Goal: Task Accomplishment & Management: Manage account settings

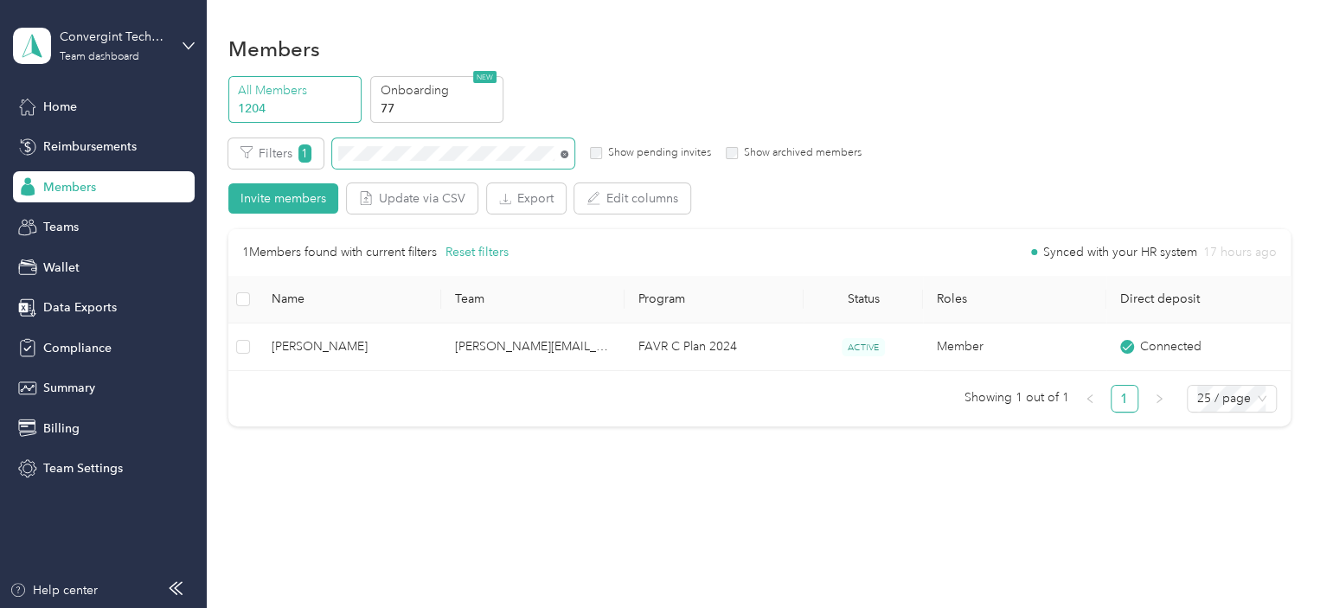
click at [567, 156] on icon at bounding box center [565, 155] width 8 height 8
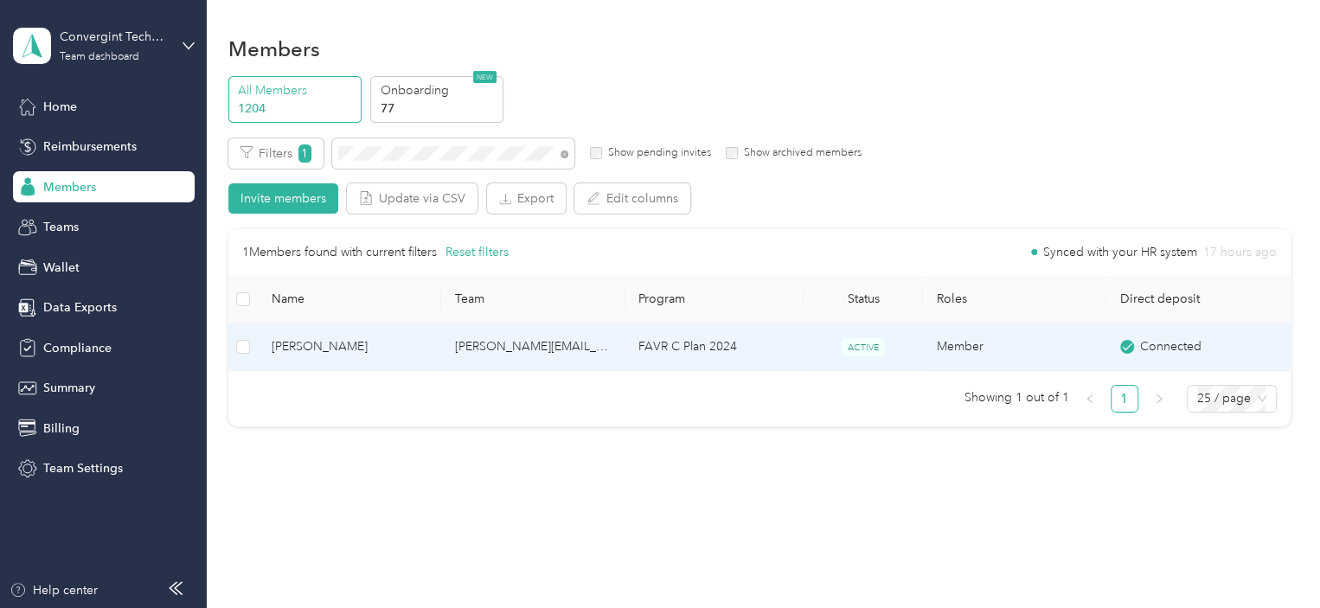
click at [488, 338] on td "[PERSON_NAME][EMAIL_ADDRESS][PERSON_NAME][DOMAIN_NAME]" at bounding box center [532, 348] width 183 height 48
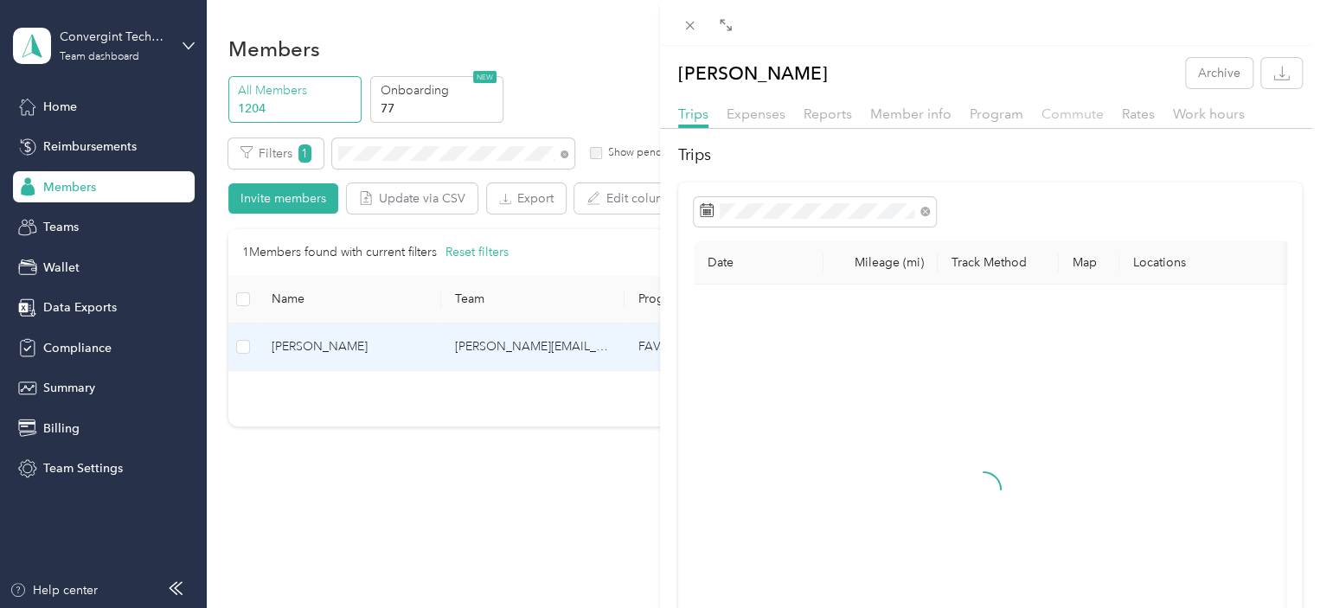
click at [1065, 112] on span "Commute" at bounding box center [1073, 114] width 62 height 16
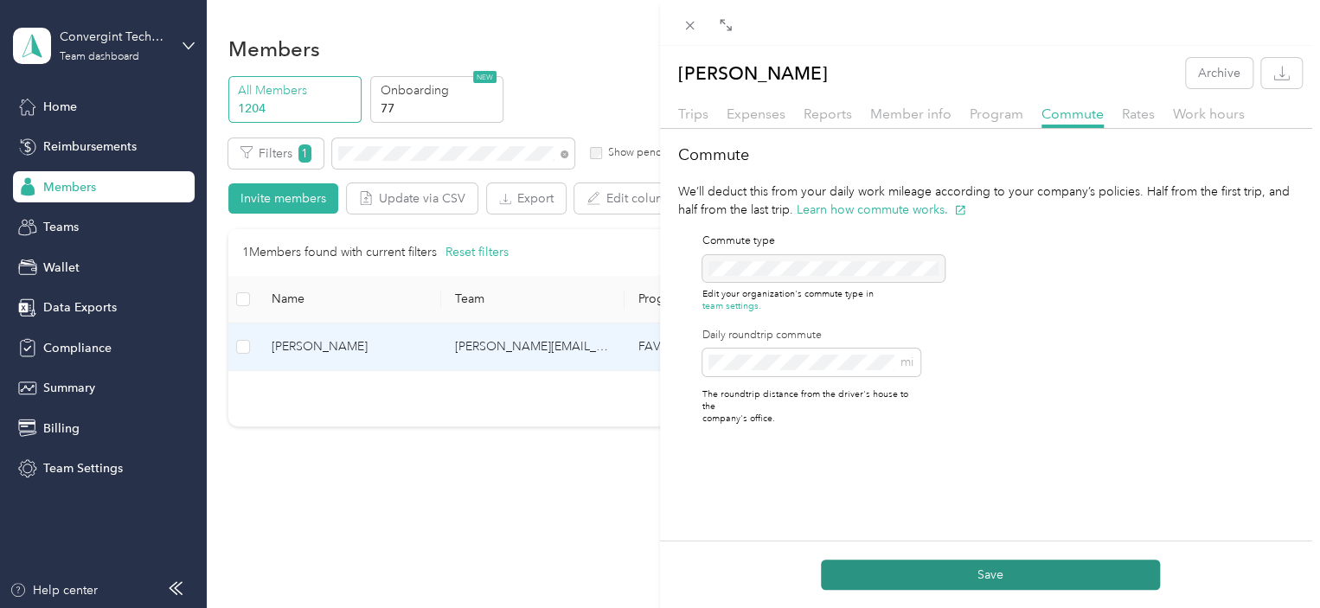
click at [879, 572] on button "Save" at bounding box center [990, 575] width 339 height 30
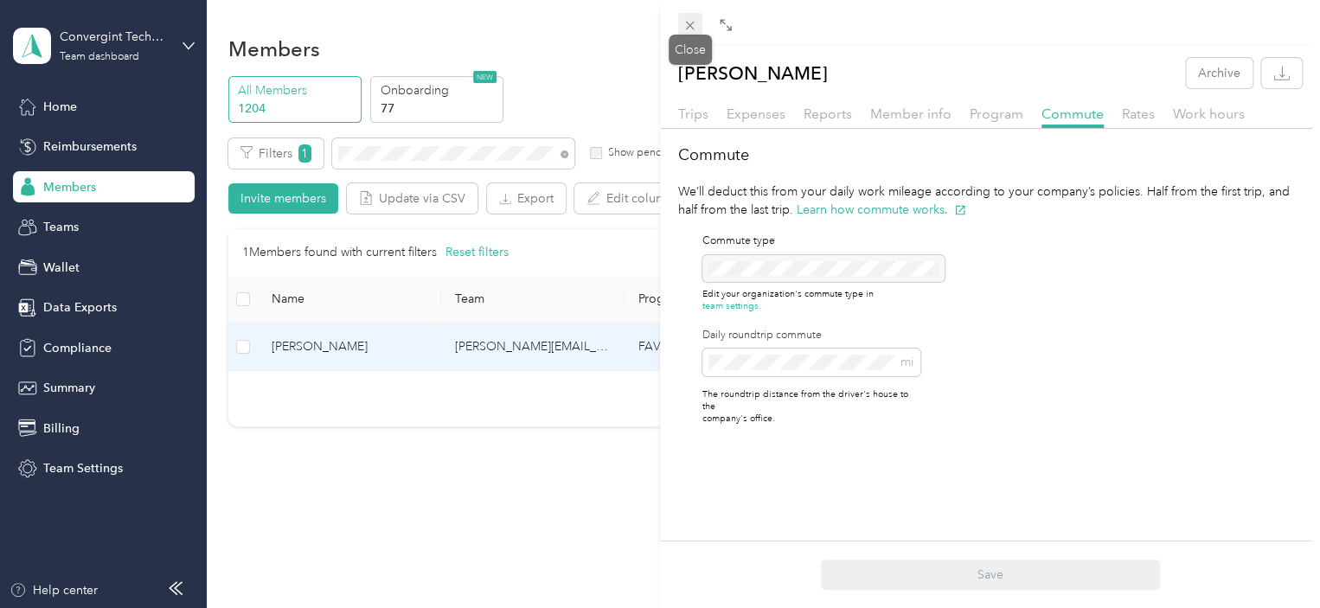
click at [688, 28] on icon at bounding box center [690, 26] width 9 height 9
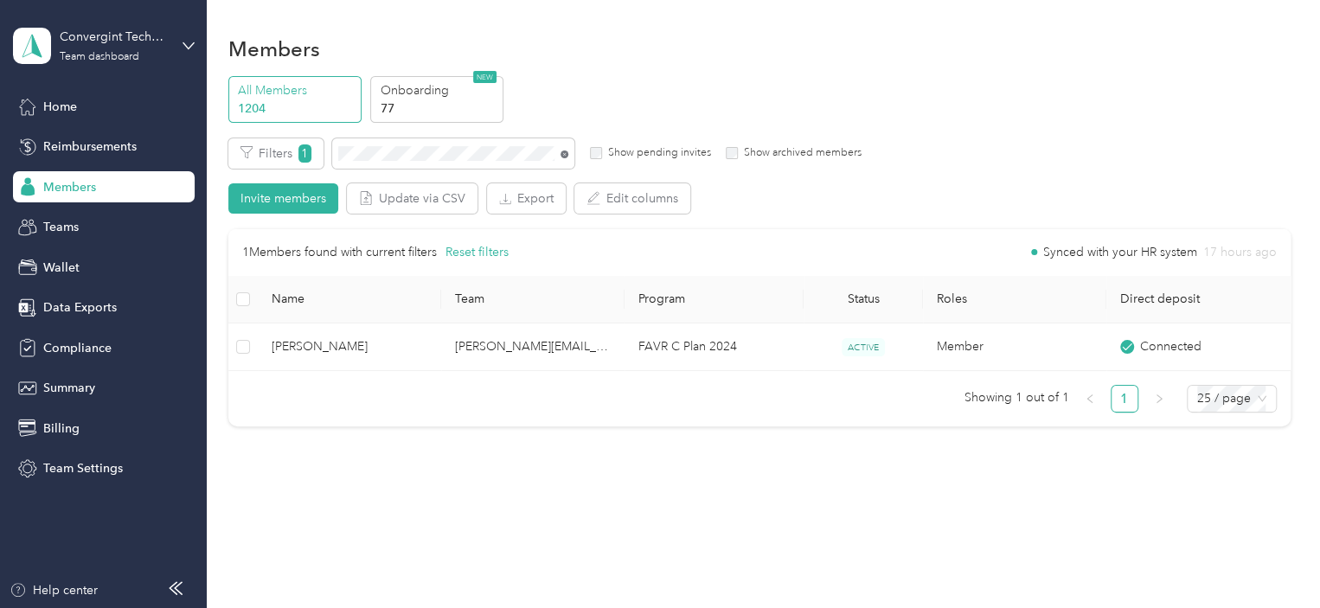
click at [562, 155] on icon at bounding box center [565, 155] width 8 height 8
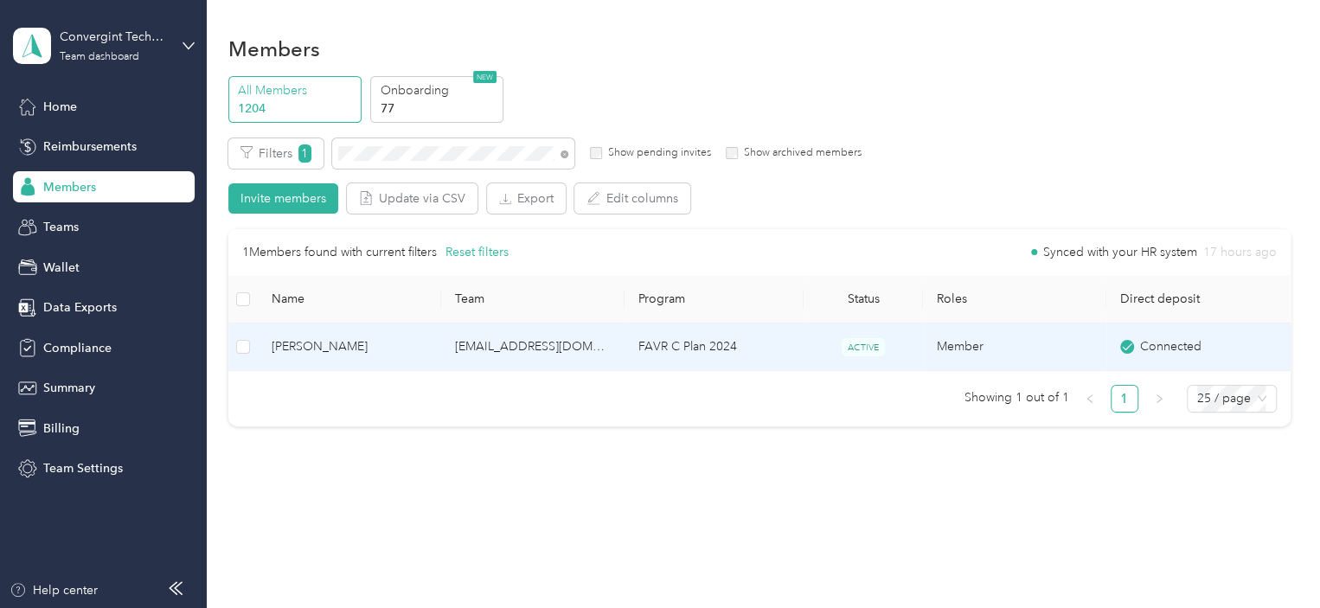
click at [652, 356] on td "FAVR C Plan 2024" at bounding box center [714, 348] width 179 height 48
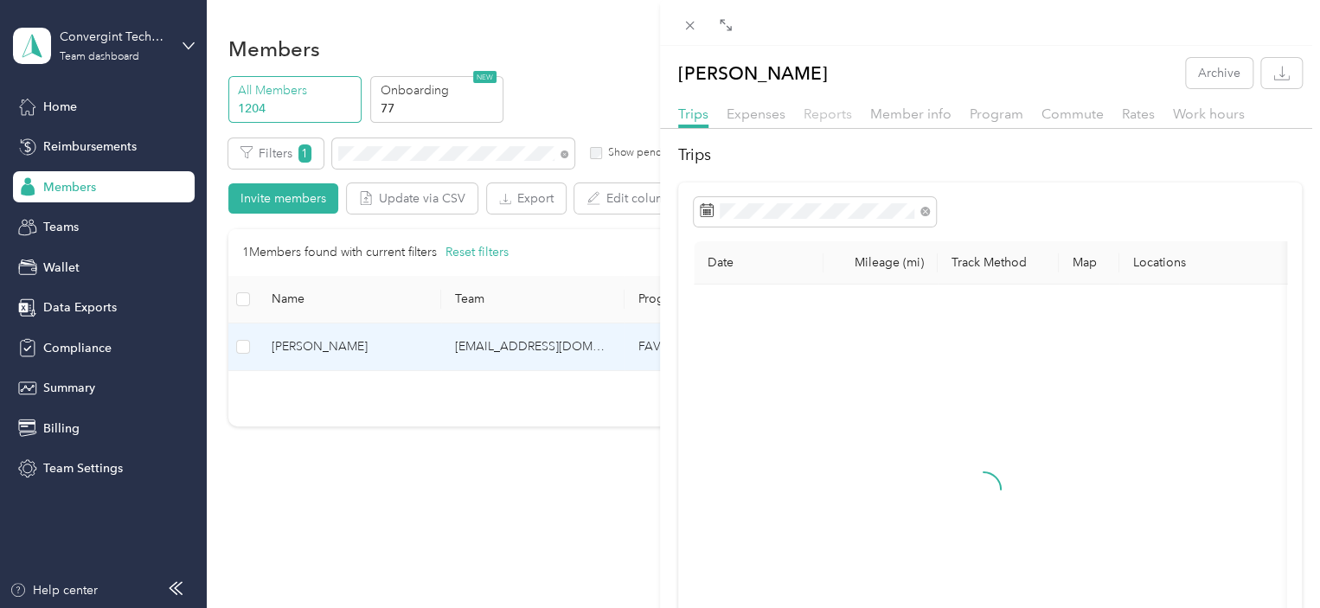
click at [832, 119] on span "Reports" at bounding box center [828, 114] width 48 height 16
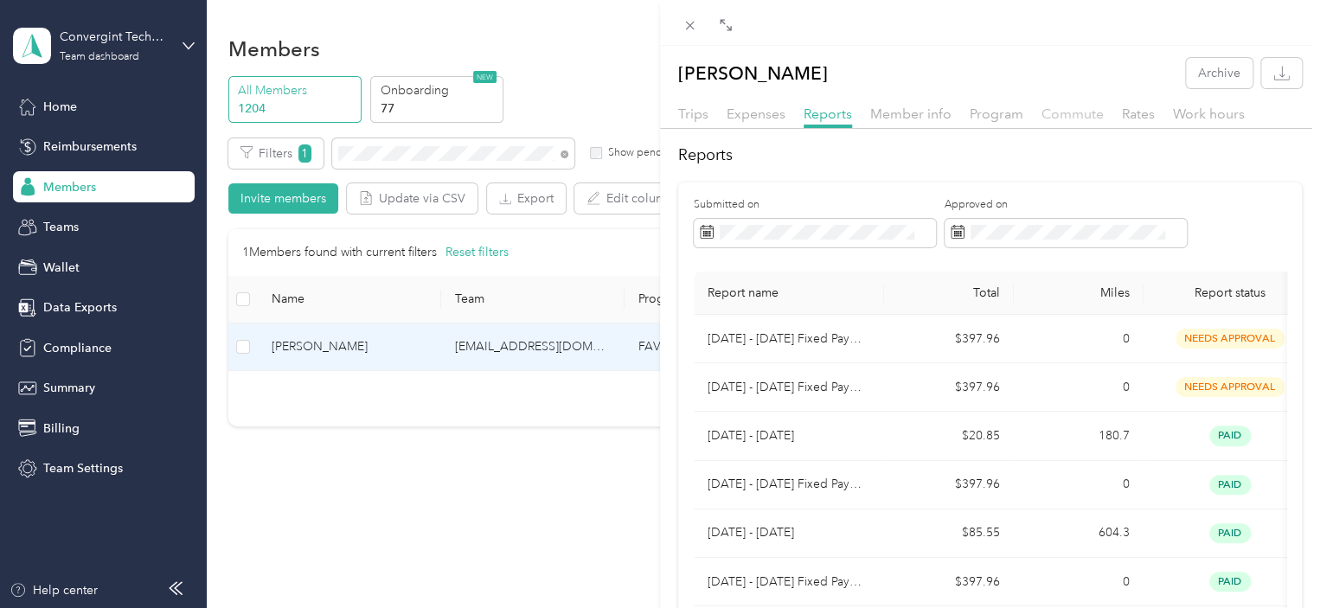
click at [1065, 115] on span "Commute" at bounding box center [1073, 114] width 62 height 16
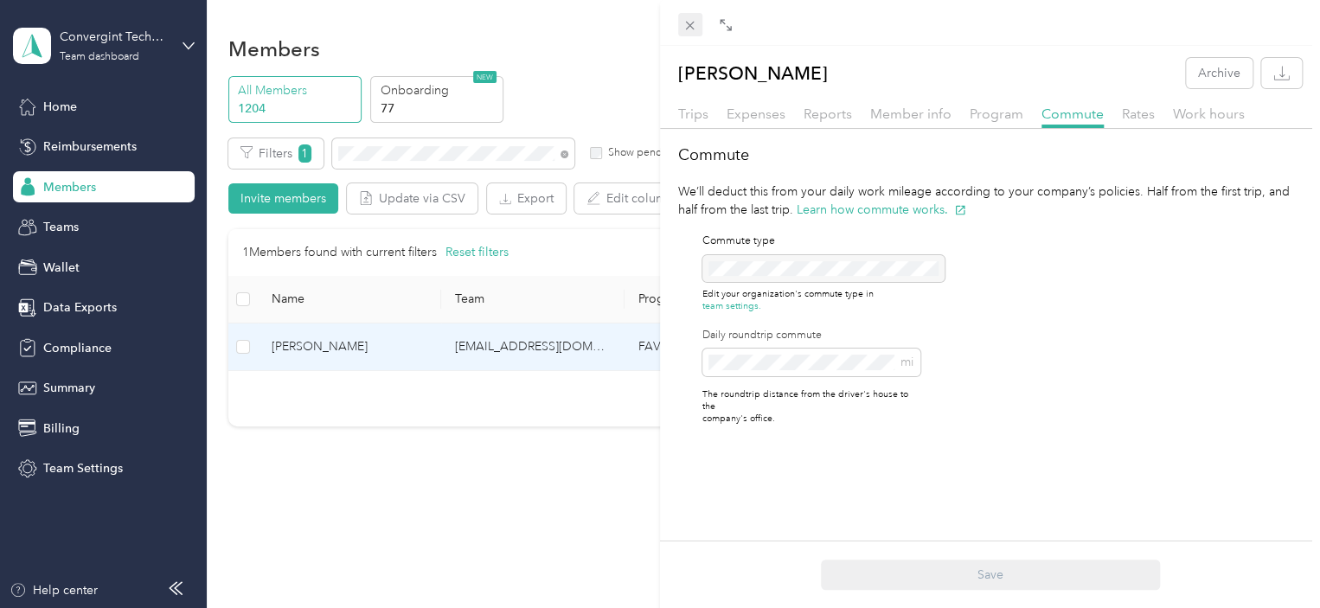
click at [689, 23] on icon at bounding box center [690, 25] width 15 height 15
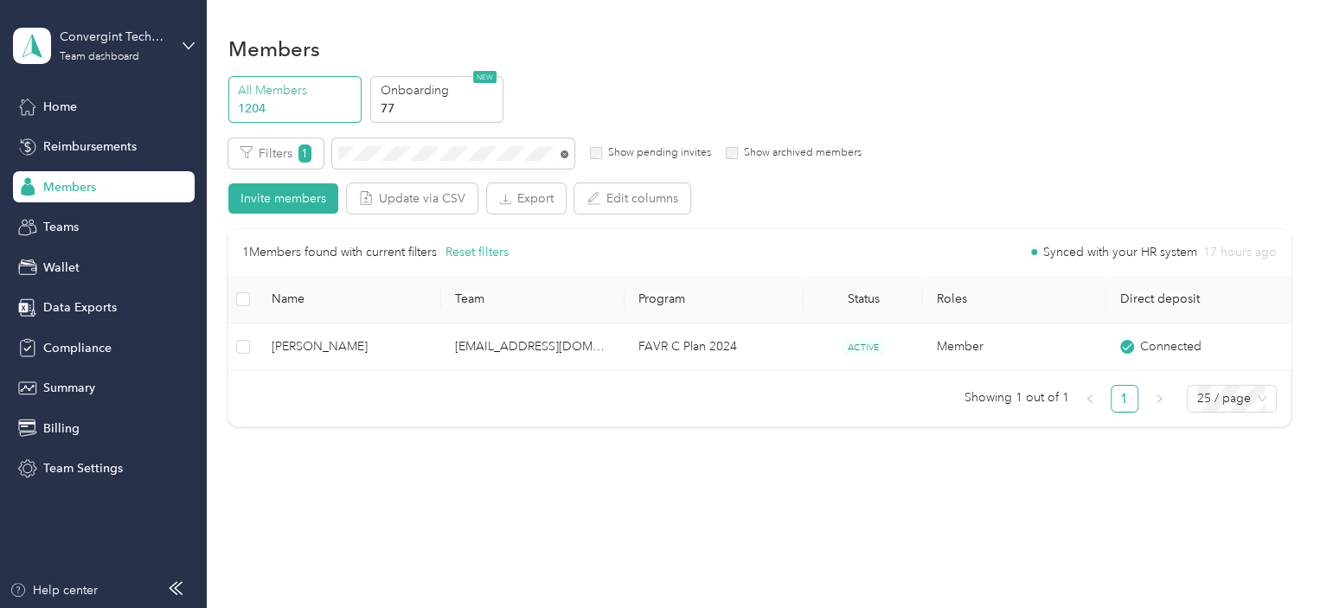
click at [565, 153] on icon at bounding box center [565, 155] width 8 height 8
click at [563, 155] on icon at bounding box center [565, 155] width 8 height 8
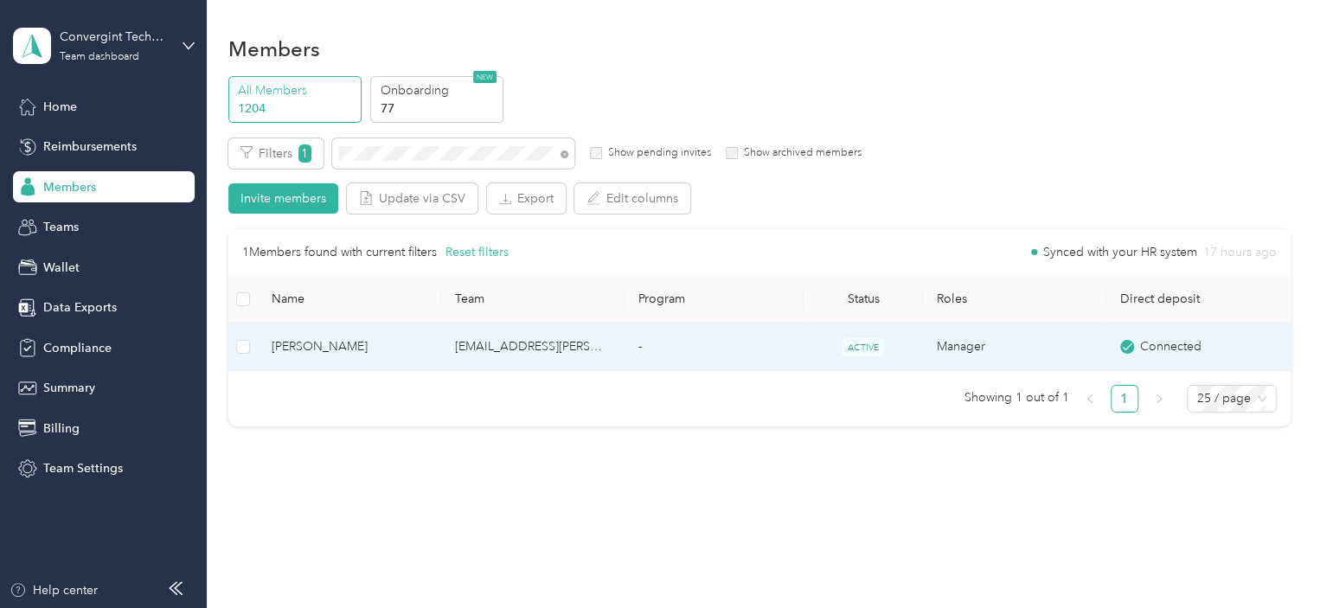
click at [710, 356] on td "-" at bounding box center [714, 348] width 179 height 48
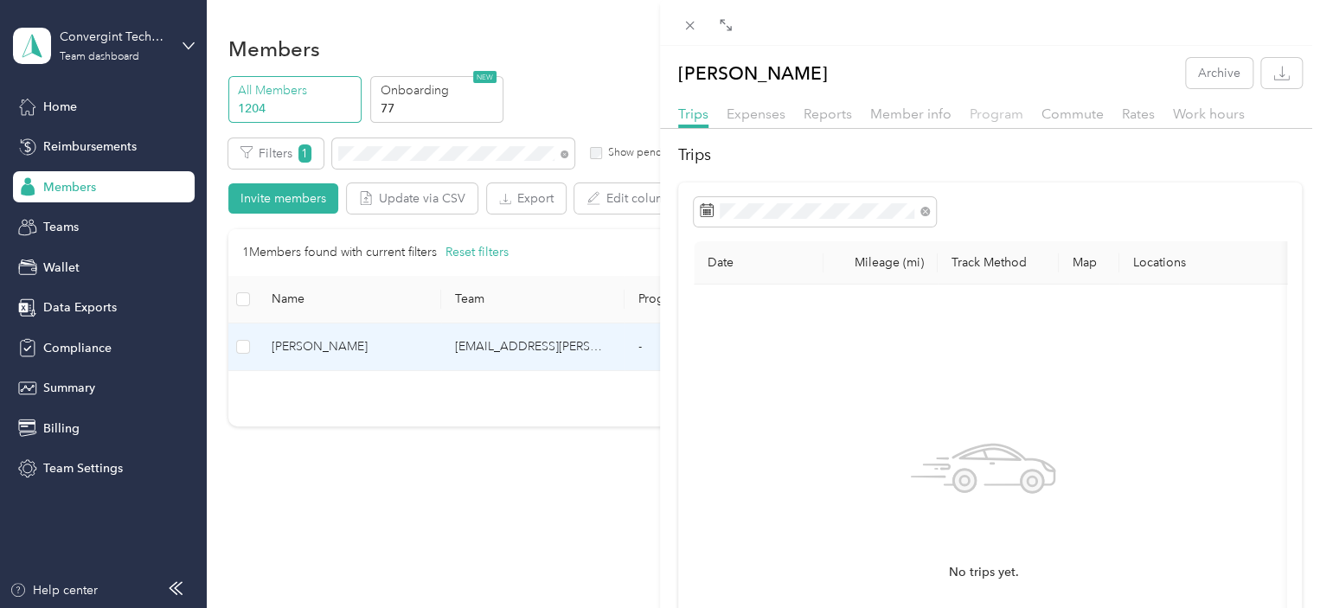
click at [986, 110] on span "Program" at bounding box center [997, 114] width 54 height 16
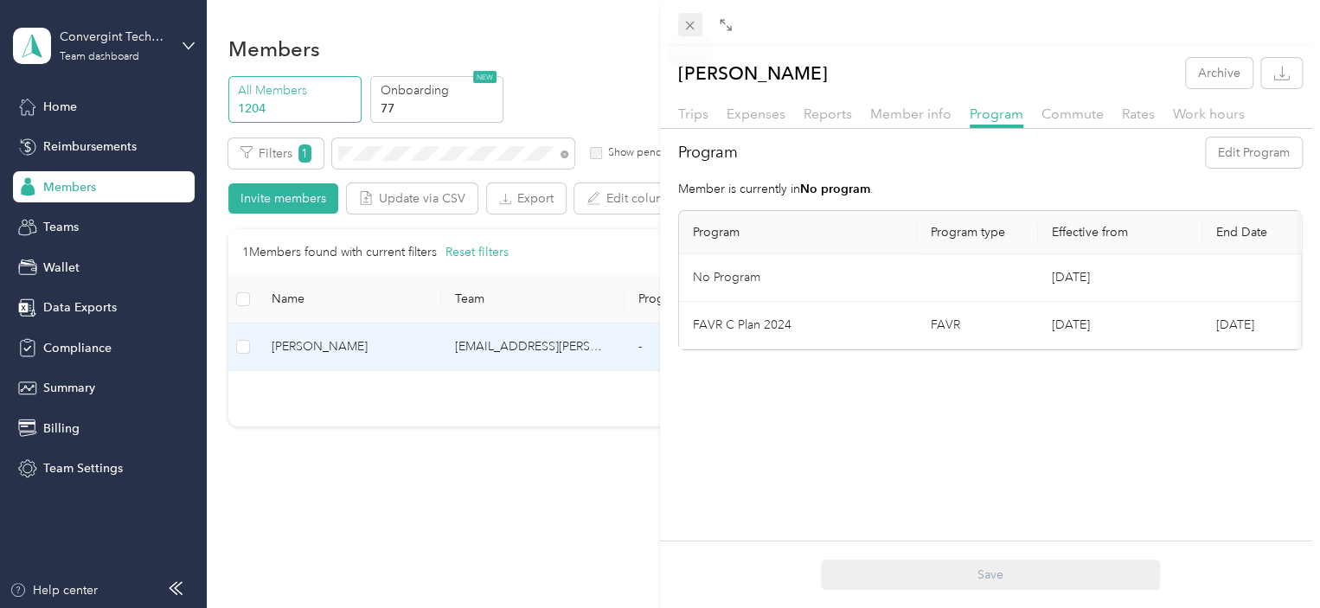
click at [692, 20] on icon at bounding box center [690, 25] width 15 height 15
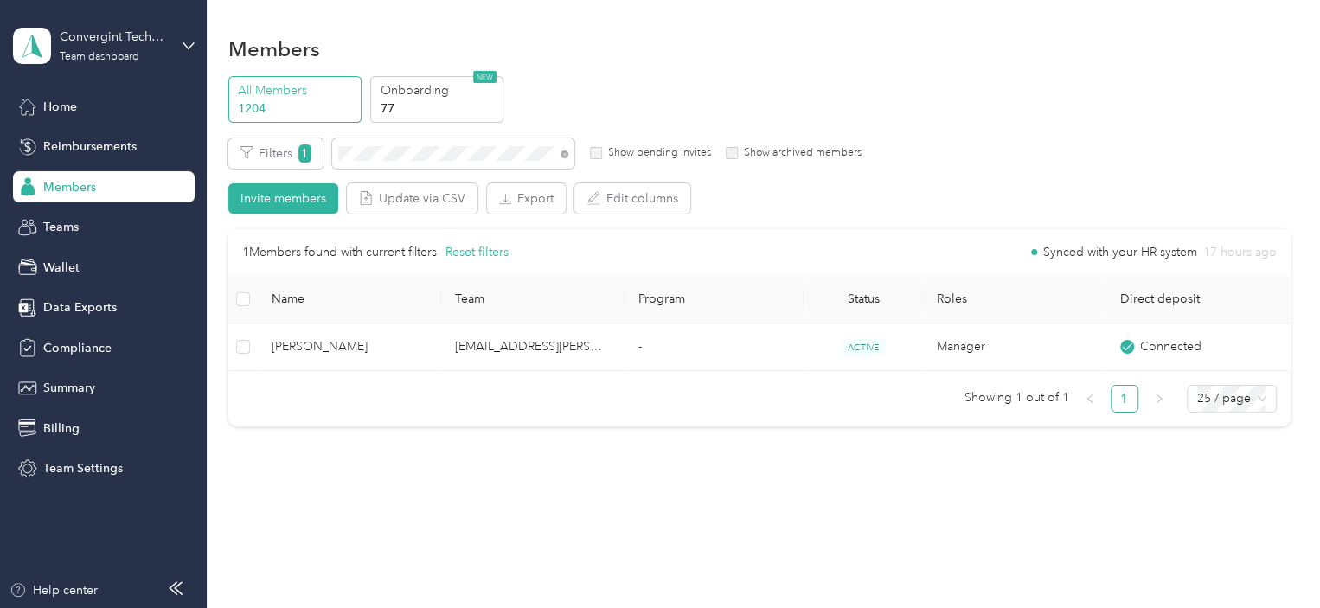
click at [565, 151] on icon at bounding box center [565, 155] width 8 height 8
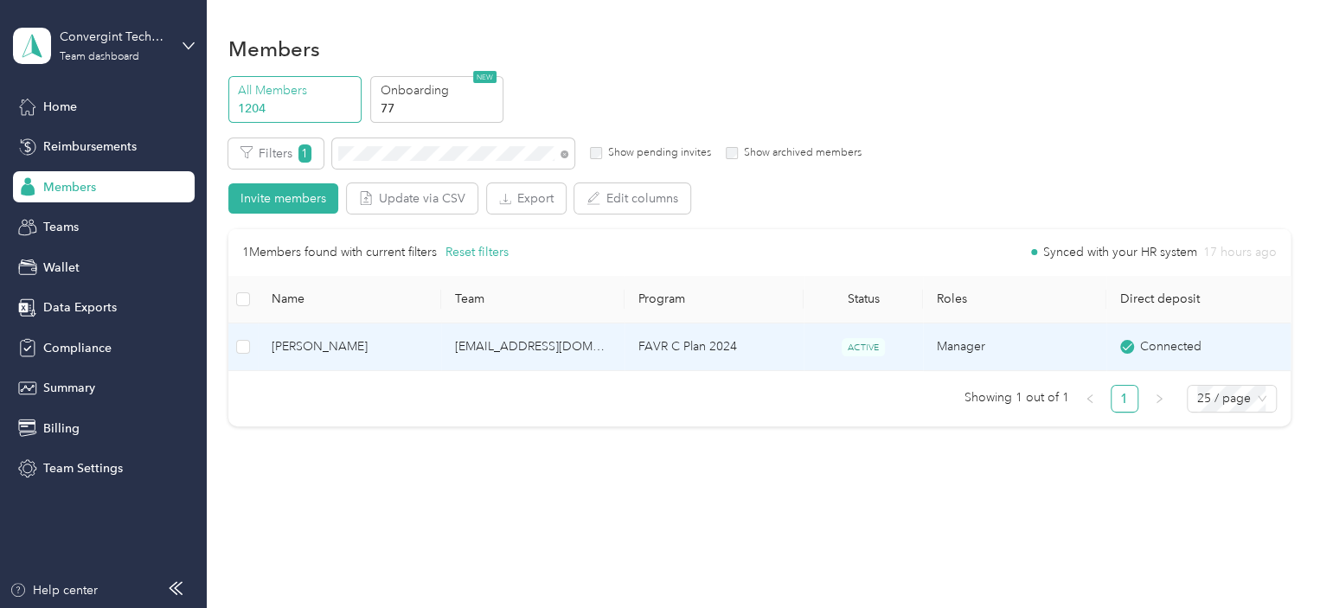
click at [572, 349] on td "[EMAIL_ADDRESS][DOMAIN_NAME]" at bounding box center [532, 348] width 183 height 48
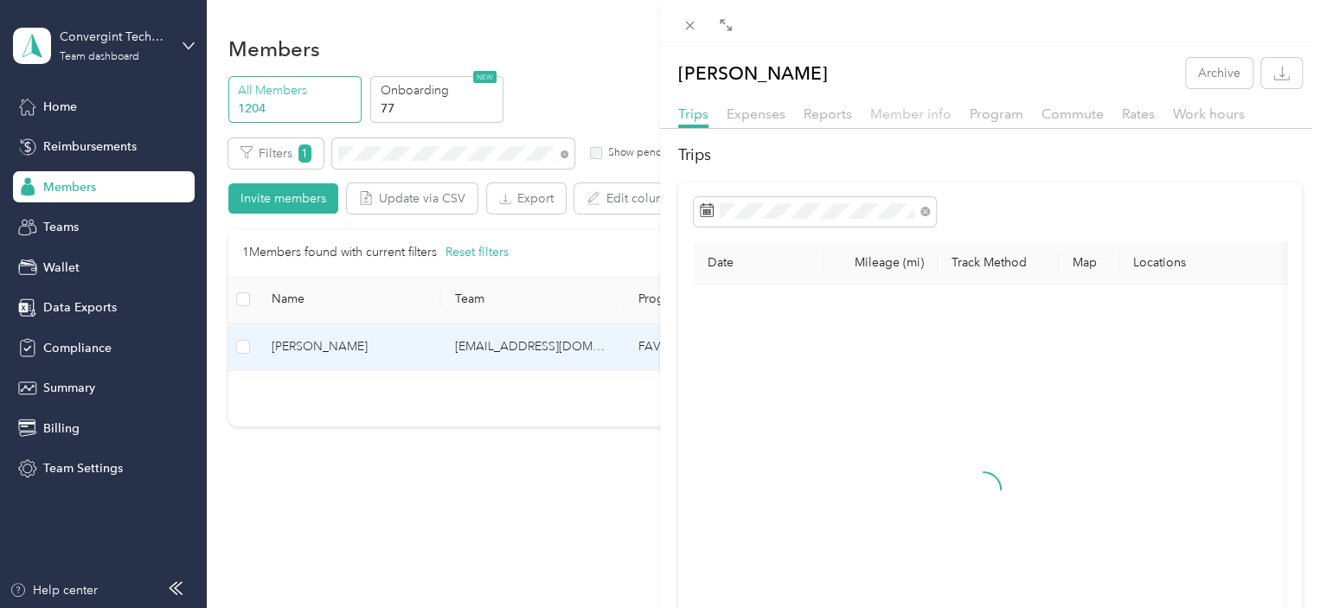
click at [893, 112] on span "Member info" at bounding box center [910, 114] width 81 height 16
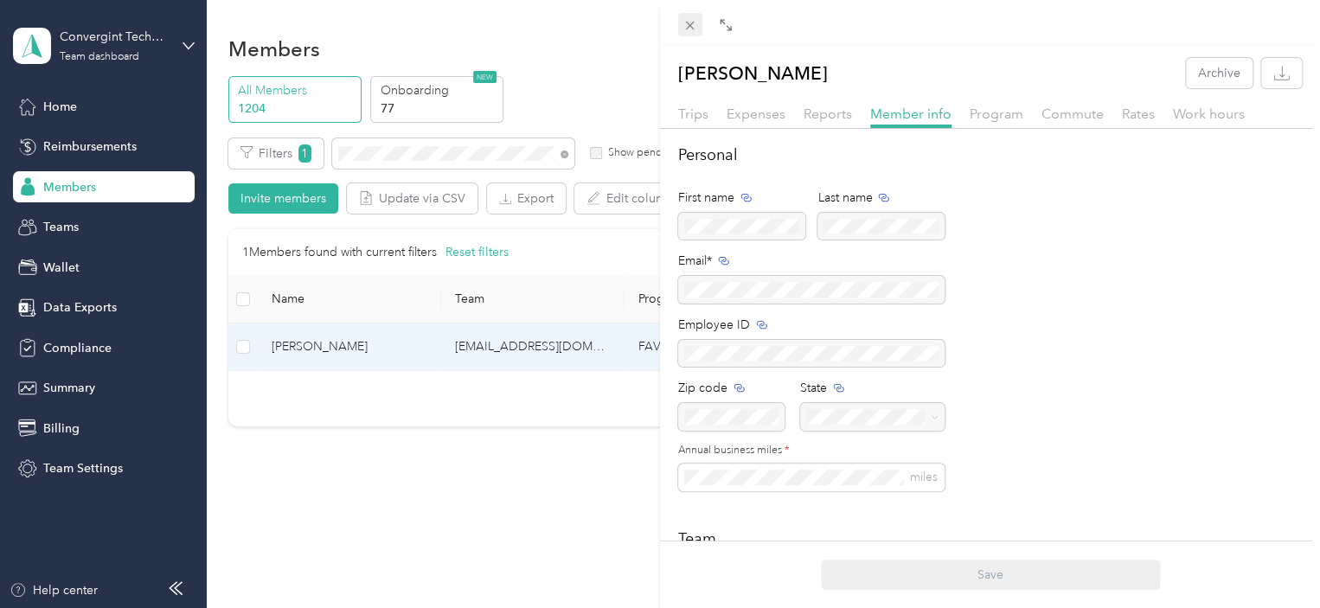
click at [690, 18] on icon at bounding box center [690, 25] width 15 height 15
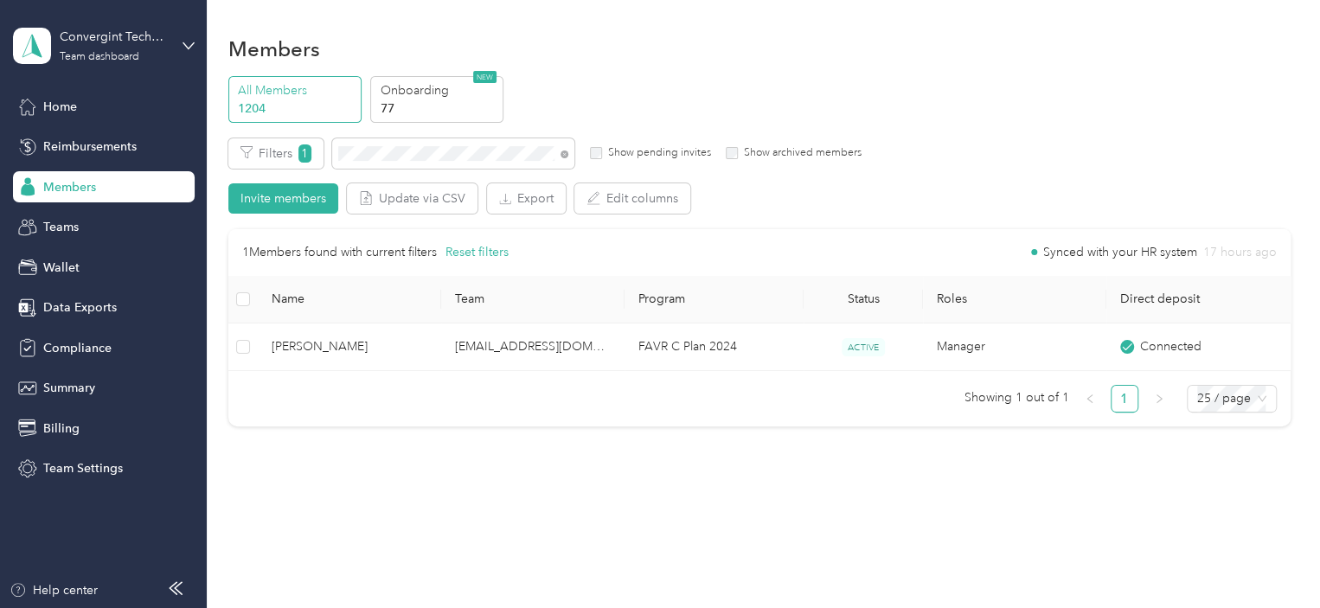
drag, startPoint x: 567, startPoint y: 155, endPoint x: 550, endPoint y: 153, distance: 16.5
click at [567, 155] on icon at bounding box center [565, 155] width 8 height 8
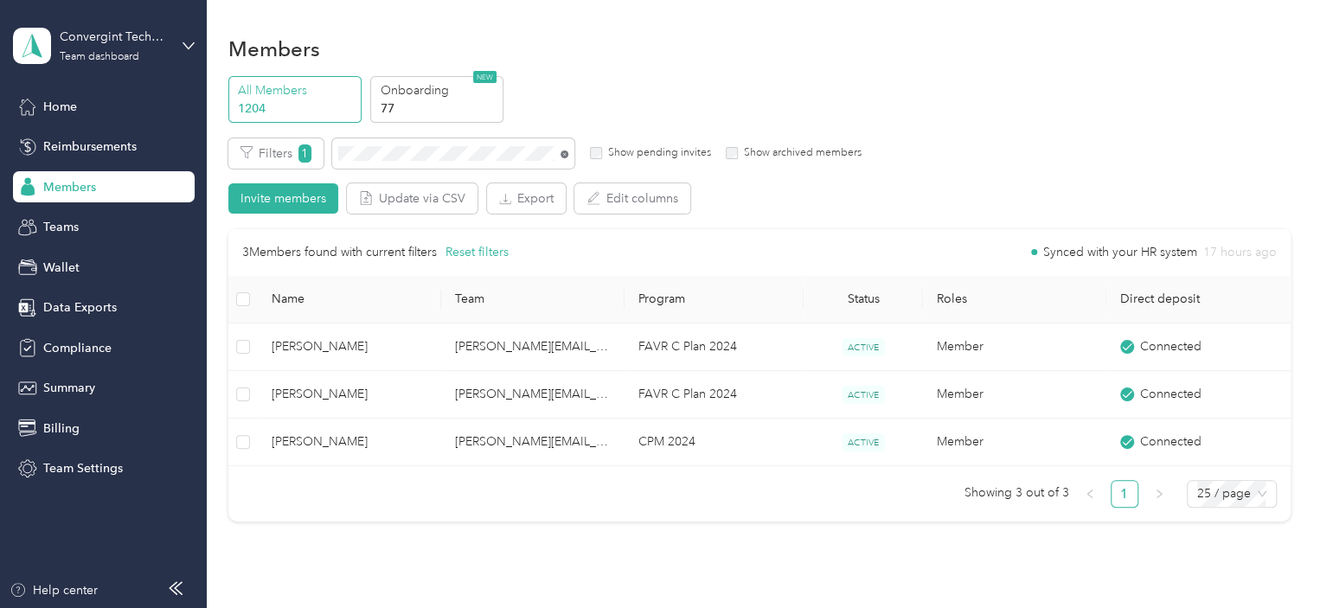
click at [562, 152] on icon at bounding box center [565, 155] width 8 height 8
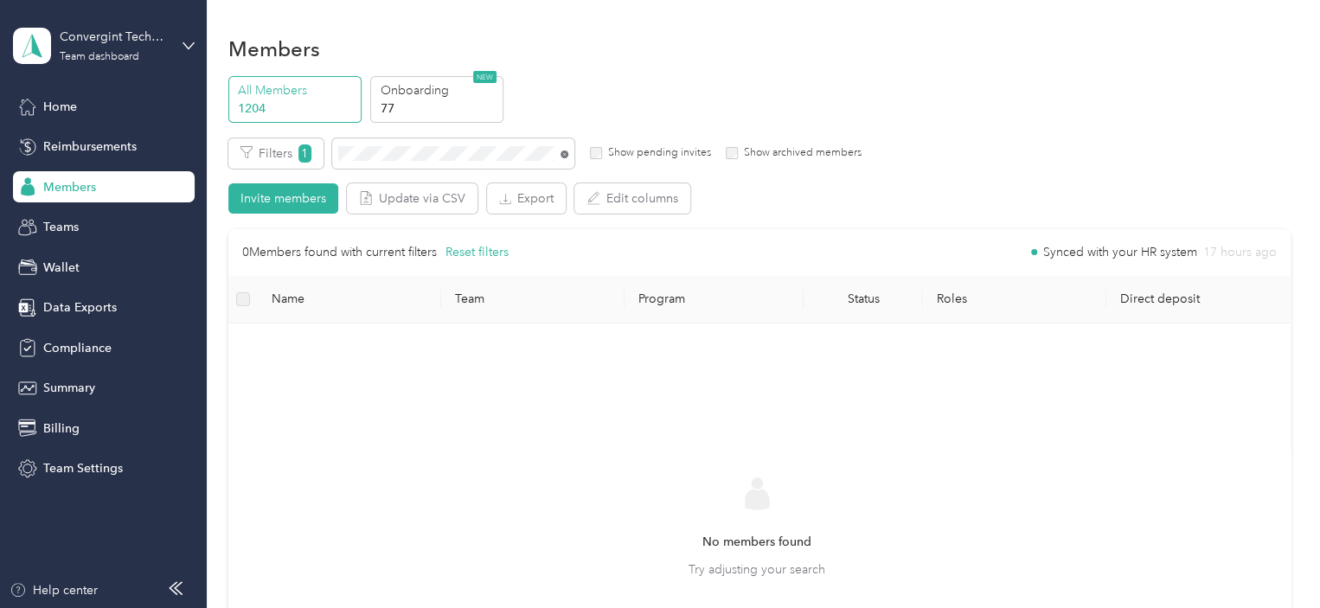
click at [565, 152] on icon at bounding box center [564, 153] width 3 height 3
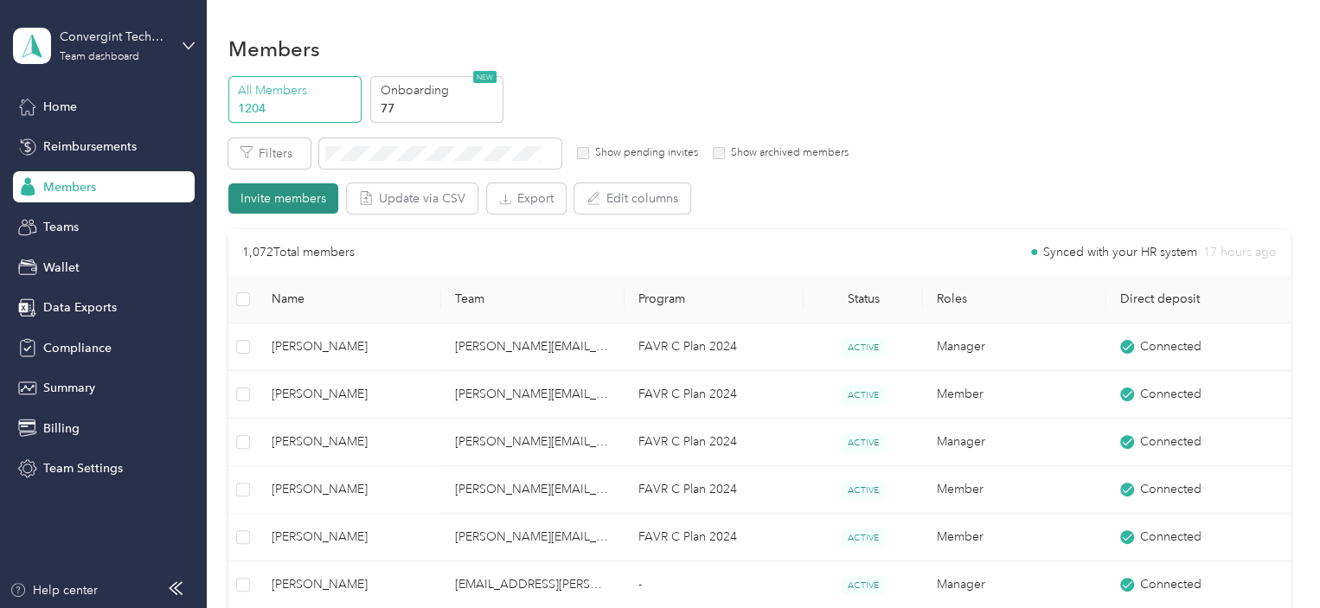
click at [300, 199] on button "Invite members" at bounding box center [283, 198] width 110 height 30
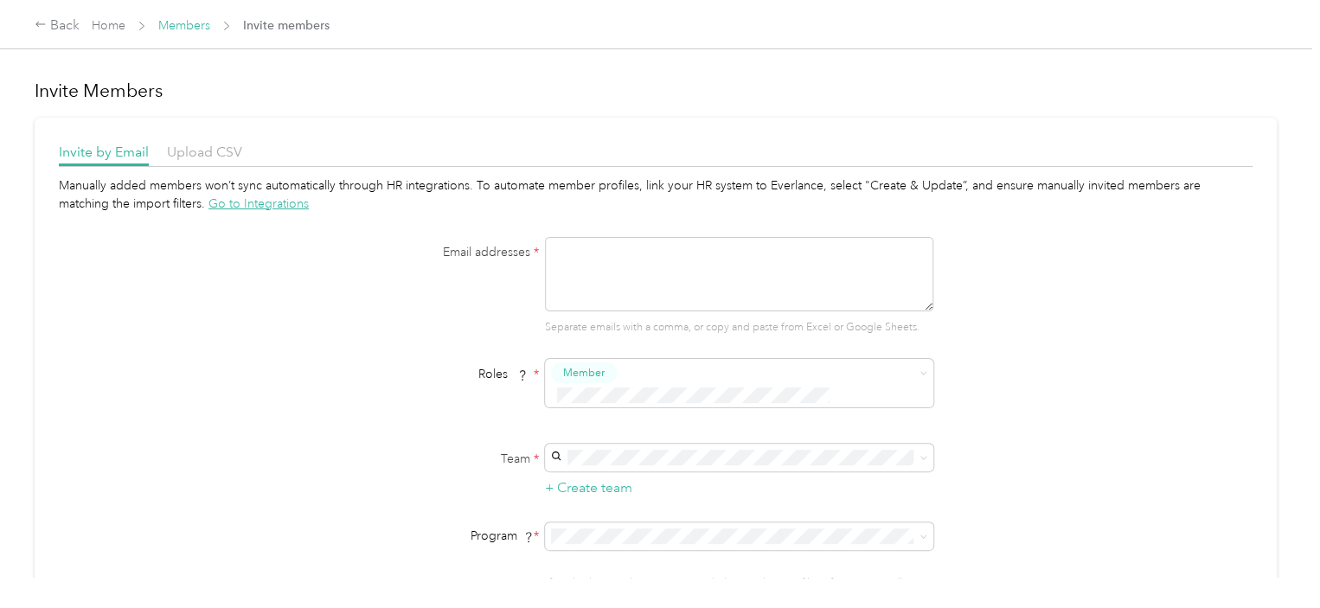
click at [176, 23] on link "Members" at bounding box center [184, 25] width 52 height 15
